Goal: Information Seeking & Learning: Learn about a topic

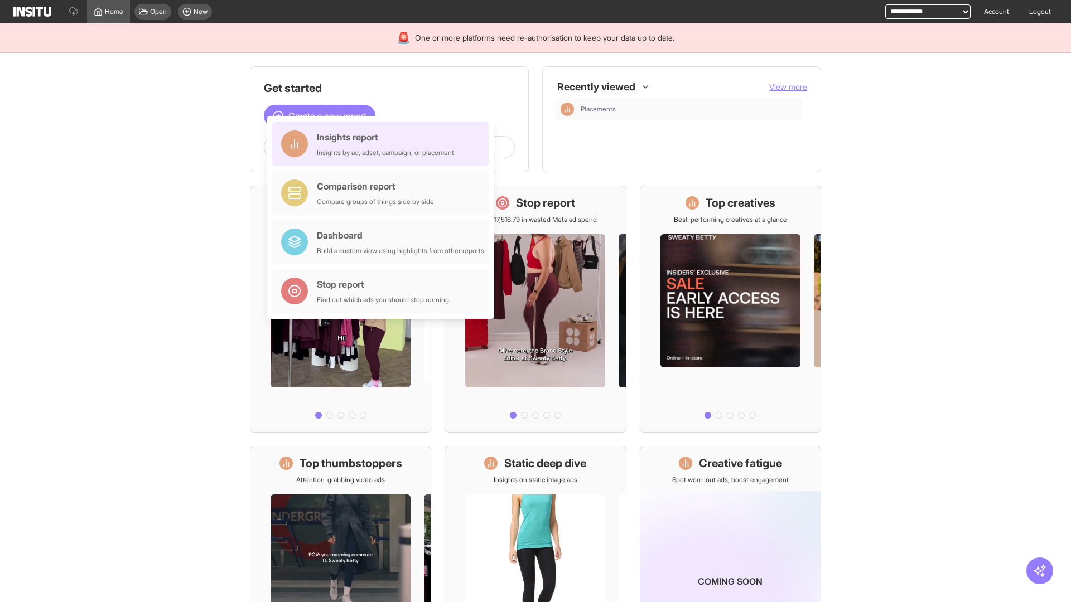
click at [383, 144] on div "Insights report Insights by ad, adset, campaign, or placement" at bounding box center [385, 144] width 137 height 27
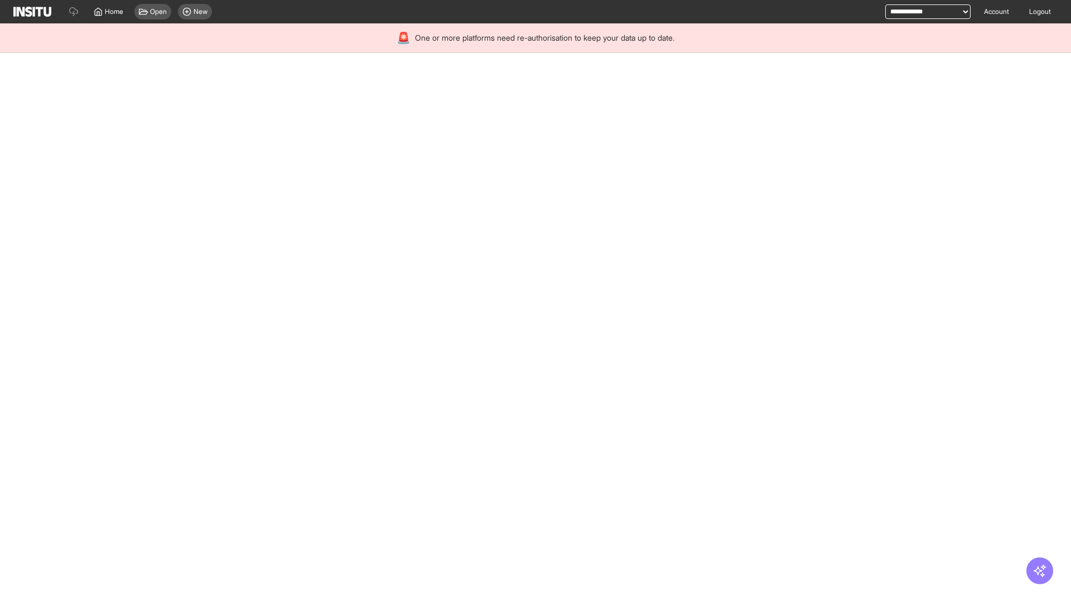
select select "**"
